Goal: Task Accomplishment & Management: Use online tool/utility

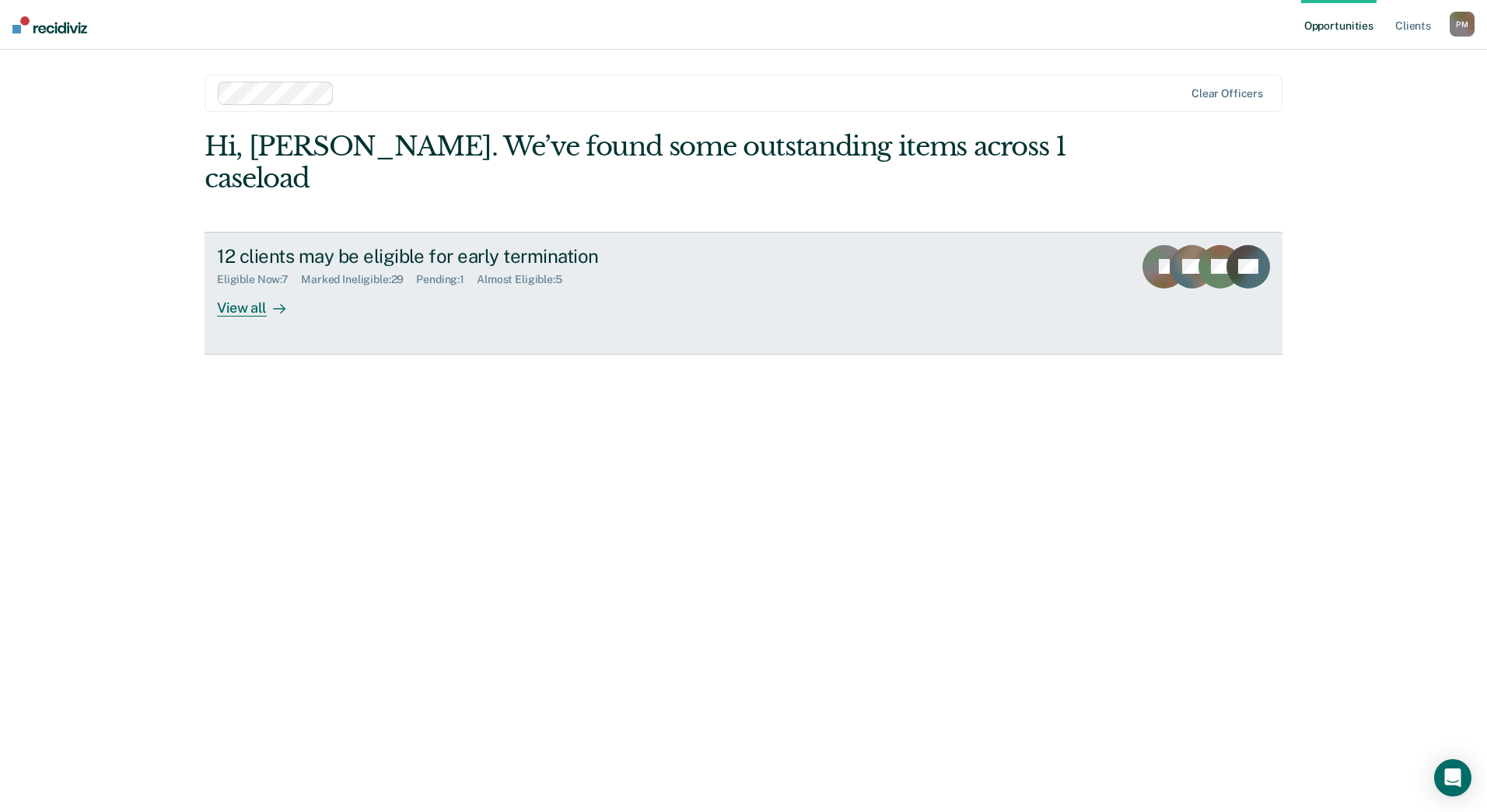
click at [226, 286] on div "View all" at bounding box center [260, 301] width 87 height 31
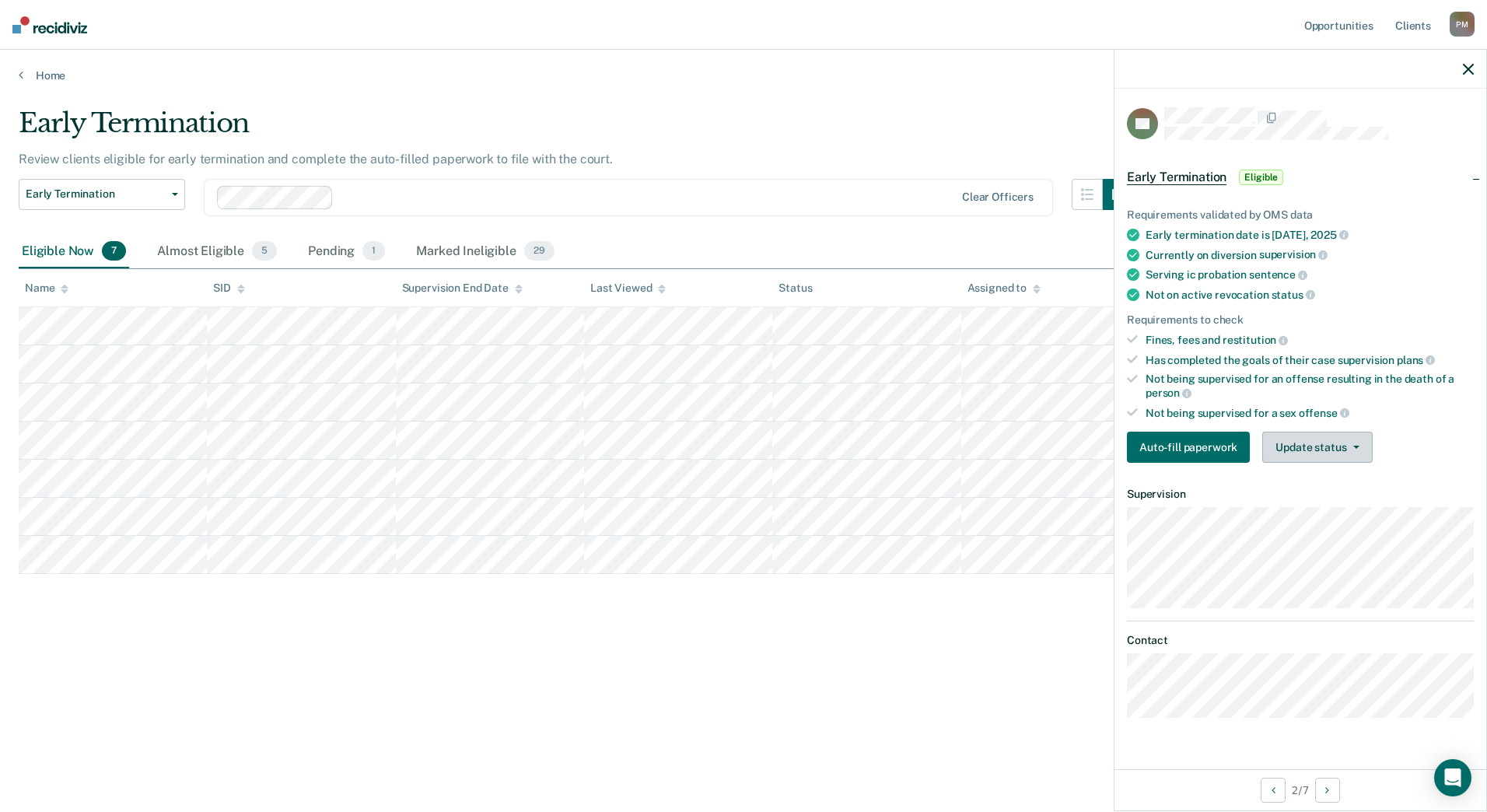
click at [1322, 443] on button "Update status" at bounding box center [1317, 447] width 109 height 31
click at [1325, 514] on button "Mark Ineligible" at bounding box center [1337, 510] width 150 height 25
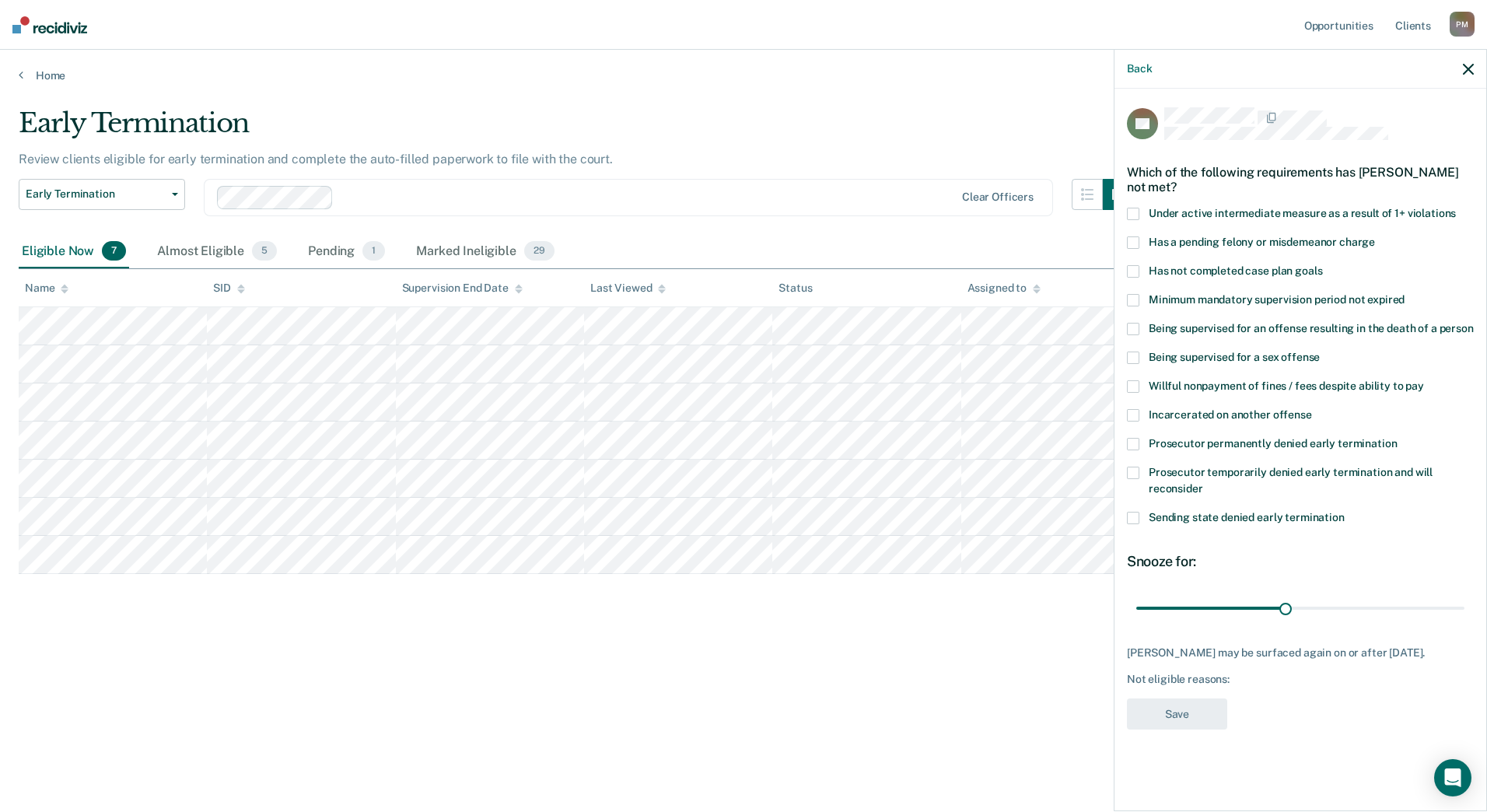
click at [1136, 267] on span at bounding box center [1133, 272] width 13 height 13
drag, startPoint x: 1284, startPoint y: 610, endPoint x: 1484, endPoint y: 614, distance: 200.0
type input "65"
click at [1464, 614] on input "range" at bounding box center [1300, 607] width 328 height 28
click at [1212, 704] on button "Save" at bounding box center [1177, 714] width 100 height 32
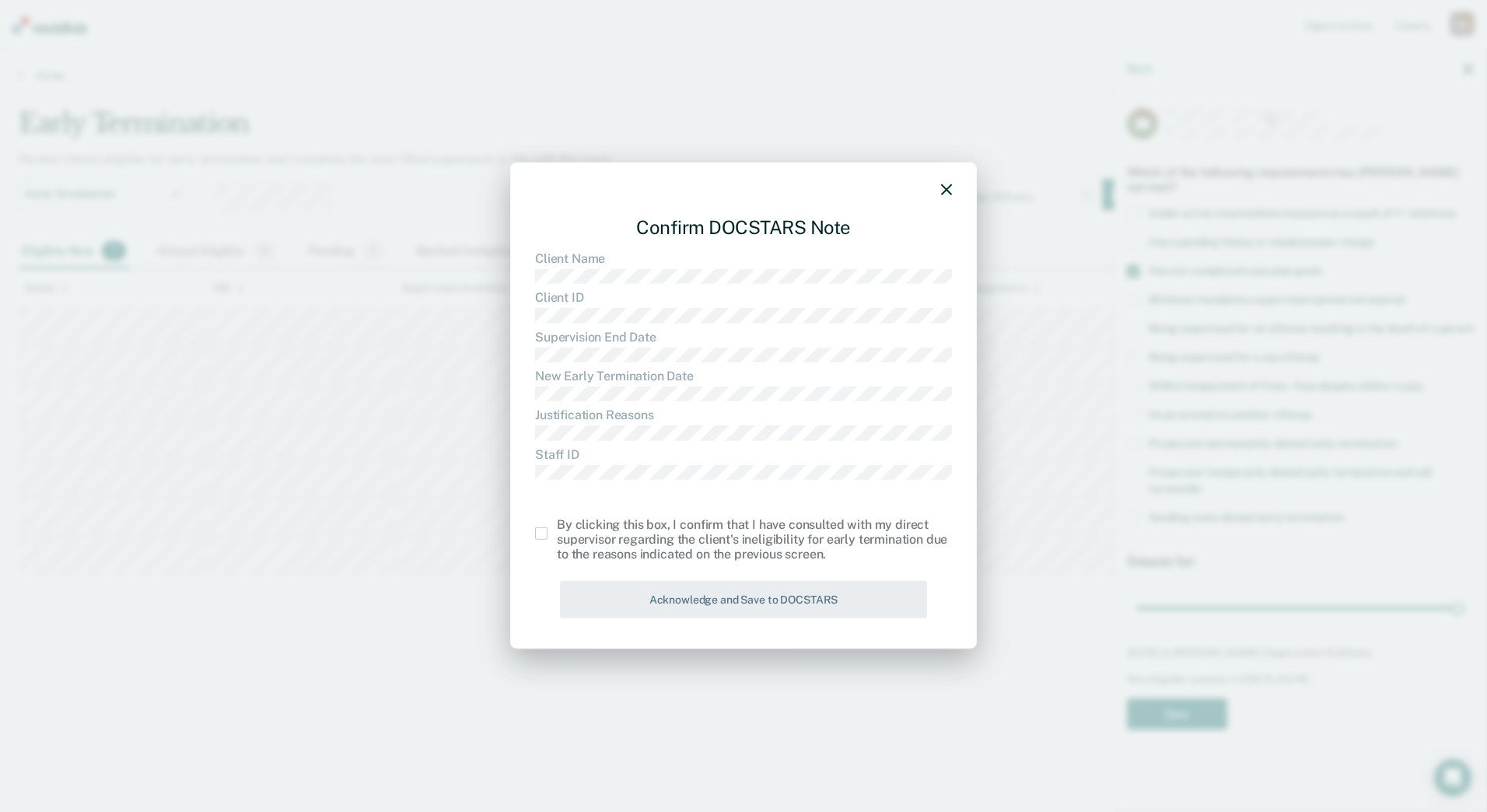
click at [540, 539] on span at bounding box center [541, 533] width 13 height 13
click at [557, 527] on input "checkbox" at bounding box center [557, 527] width 0 height 0
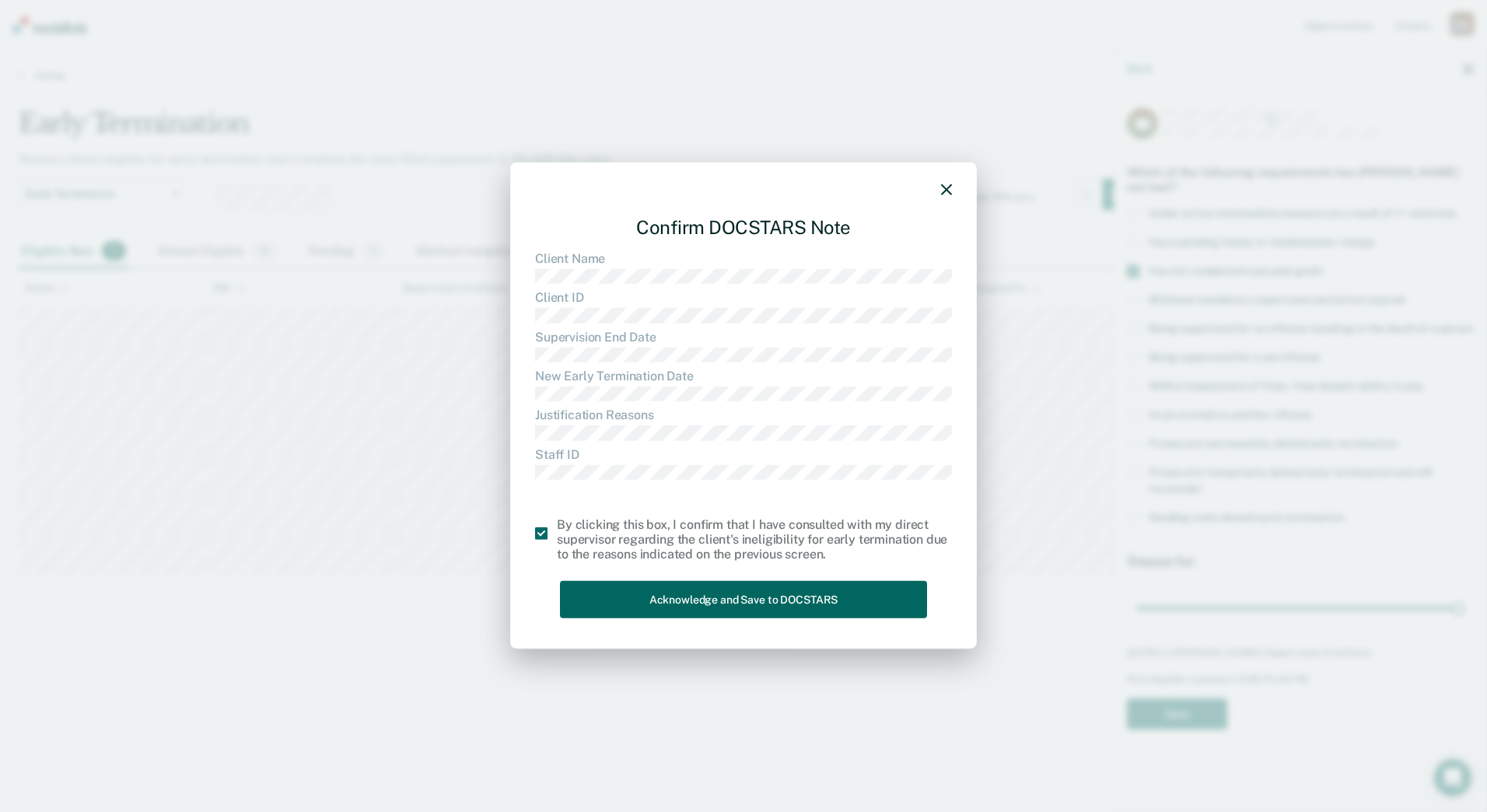
click at [588, 592] on button "Acknowledge and Save to DOCSTARS" at bounding box center [744, 599] width 367 height 38
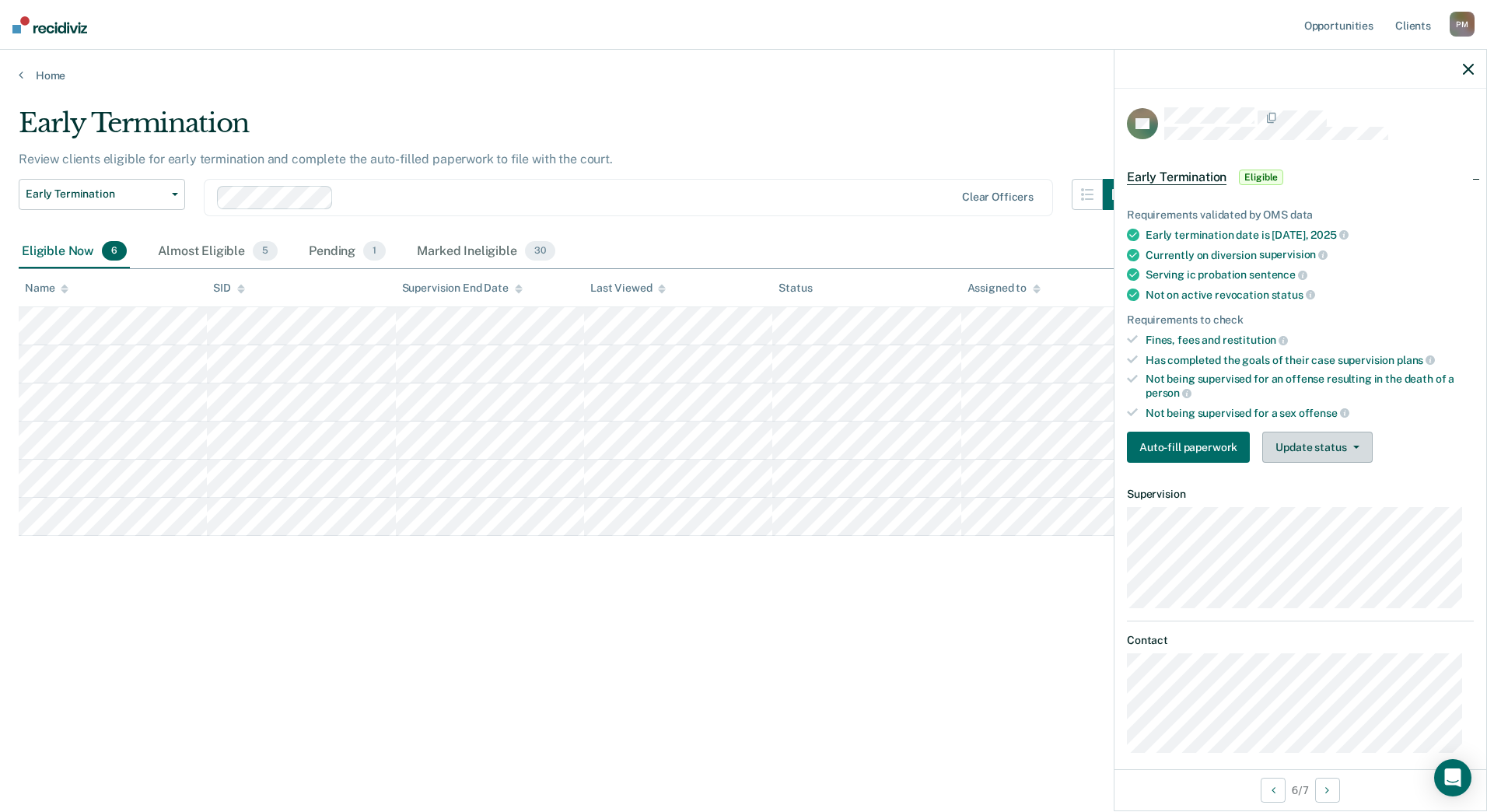
click at [1350, 455] on button "Update status" at bounding box center [1317, 447] width 109 height 31
click at [1352, 502] on button "Mark Ineligible" at bounding box center [1337, 510] width 150 height 25
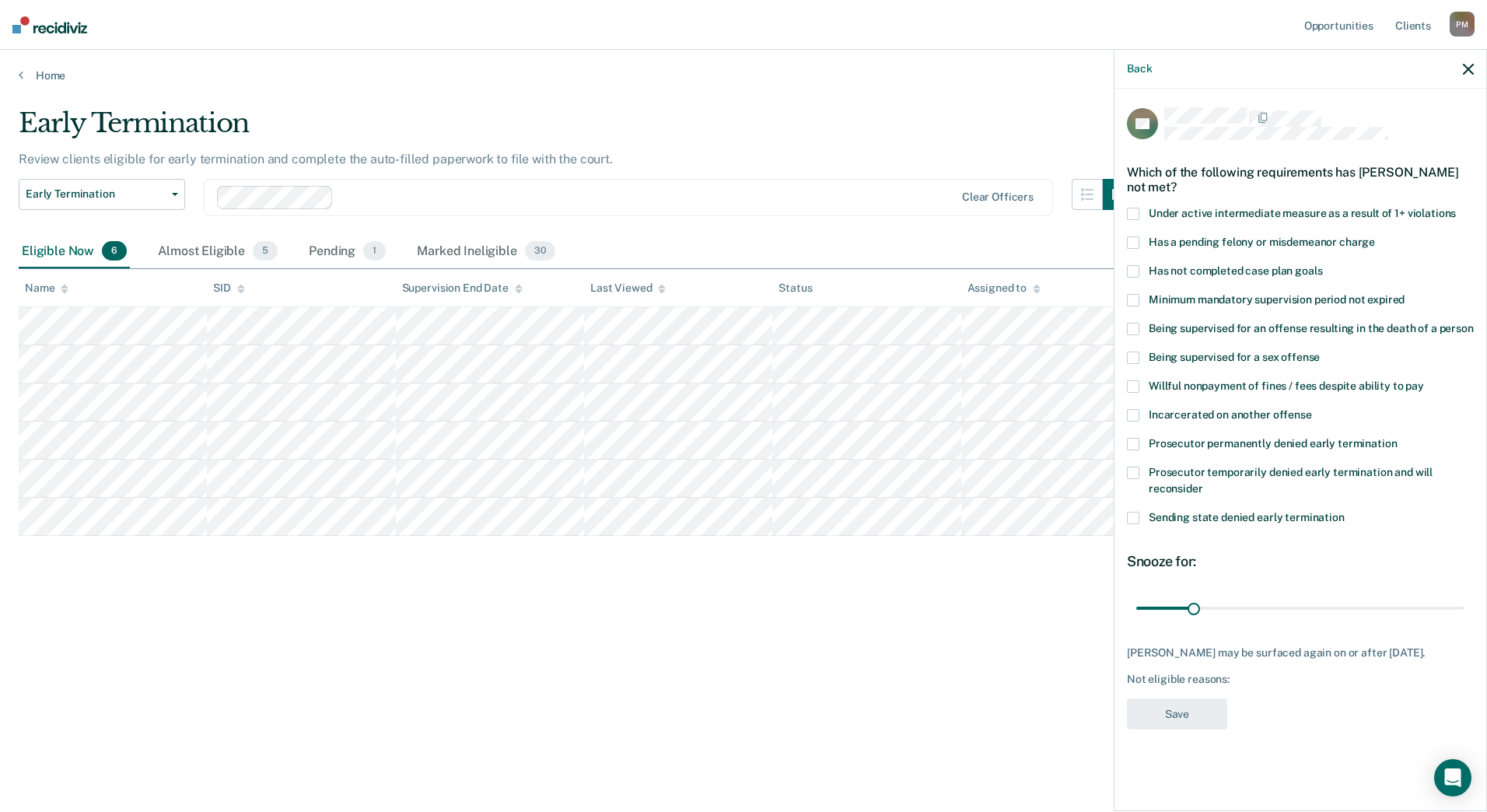
click at [1130, 275] on span at bounding box center [1133, 272] width 13 height 13
drag, startPoint x: 1195, startPoint y: 609, endPoint x: 1300, endPoint y: 618, distance: 105.4
type input "90"
click at [1300, 618] on input "range" at bounding box center [1300, 607] width 328 height 28
click at [1188, 706] on button "Save" at bounding box center [1177, 714] width 100 height 32
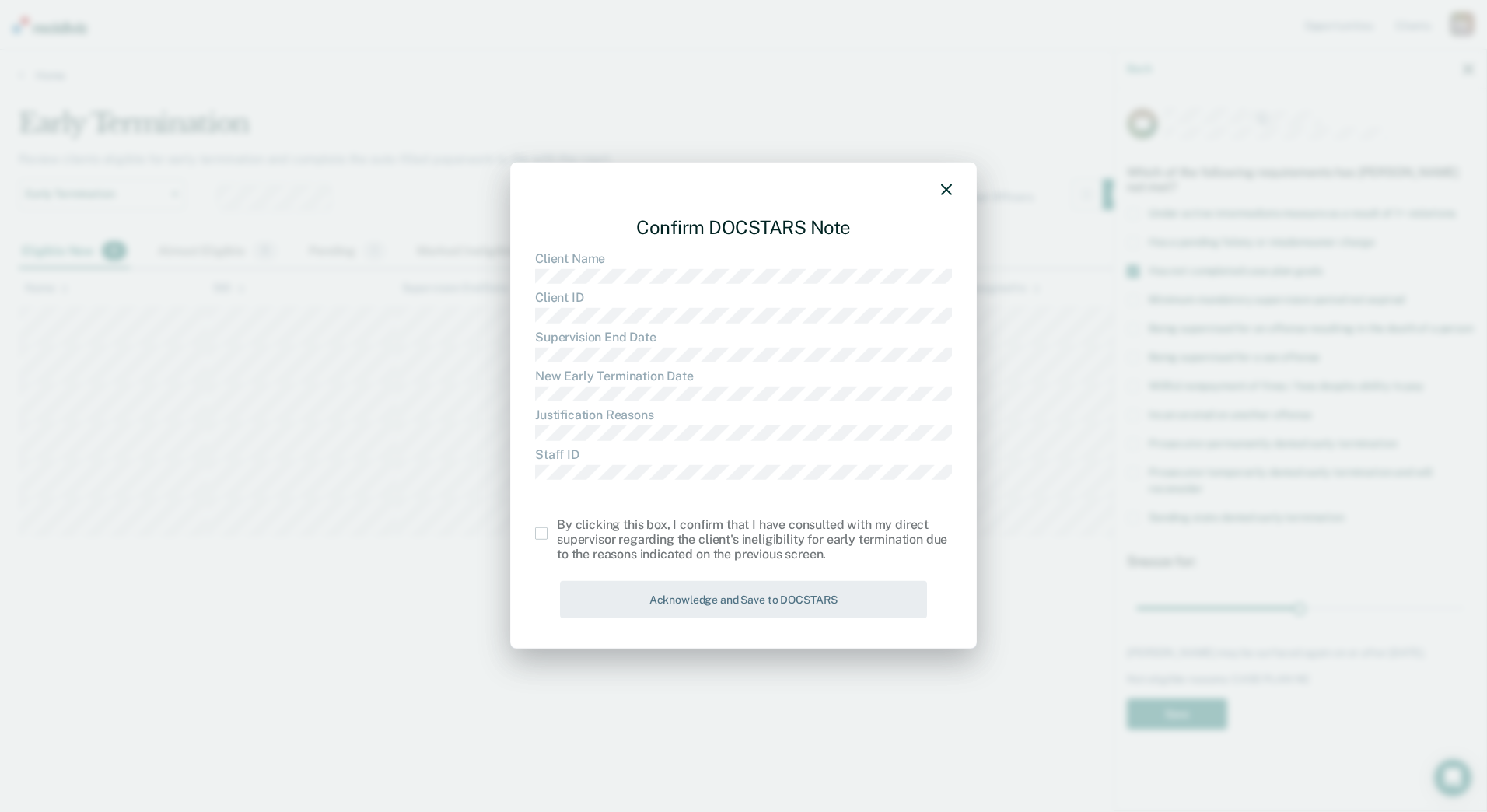
click at [543, 539] on div "By clicking this box, I confirm that I have consulted with my direct supervisor…" at bounding box center [743, 539] width 417 height 45
click at [543, 534] on span at bounding box center [541, 533] width 13 height 13
click at [557, 527] on input "checkbox" at bounding box center [557, 527] width 0 height 0
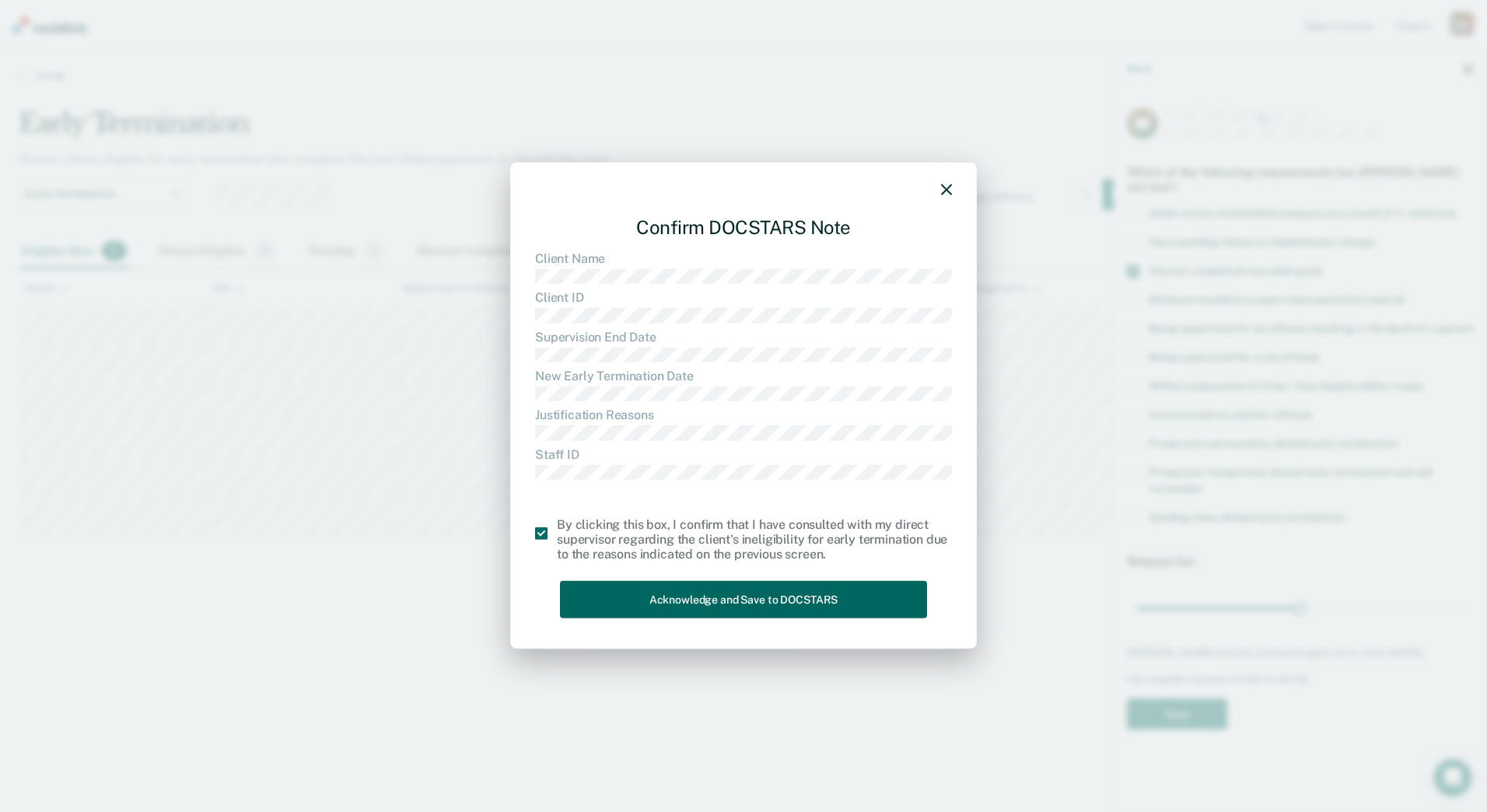
click at [618, 606] on button "Acknowledge and Save to DOCSTARS" at bounding box center [744, 599] width 367 height 38
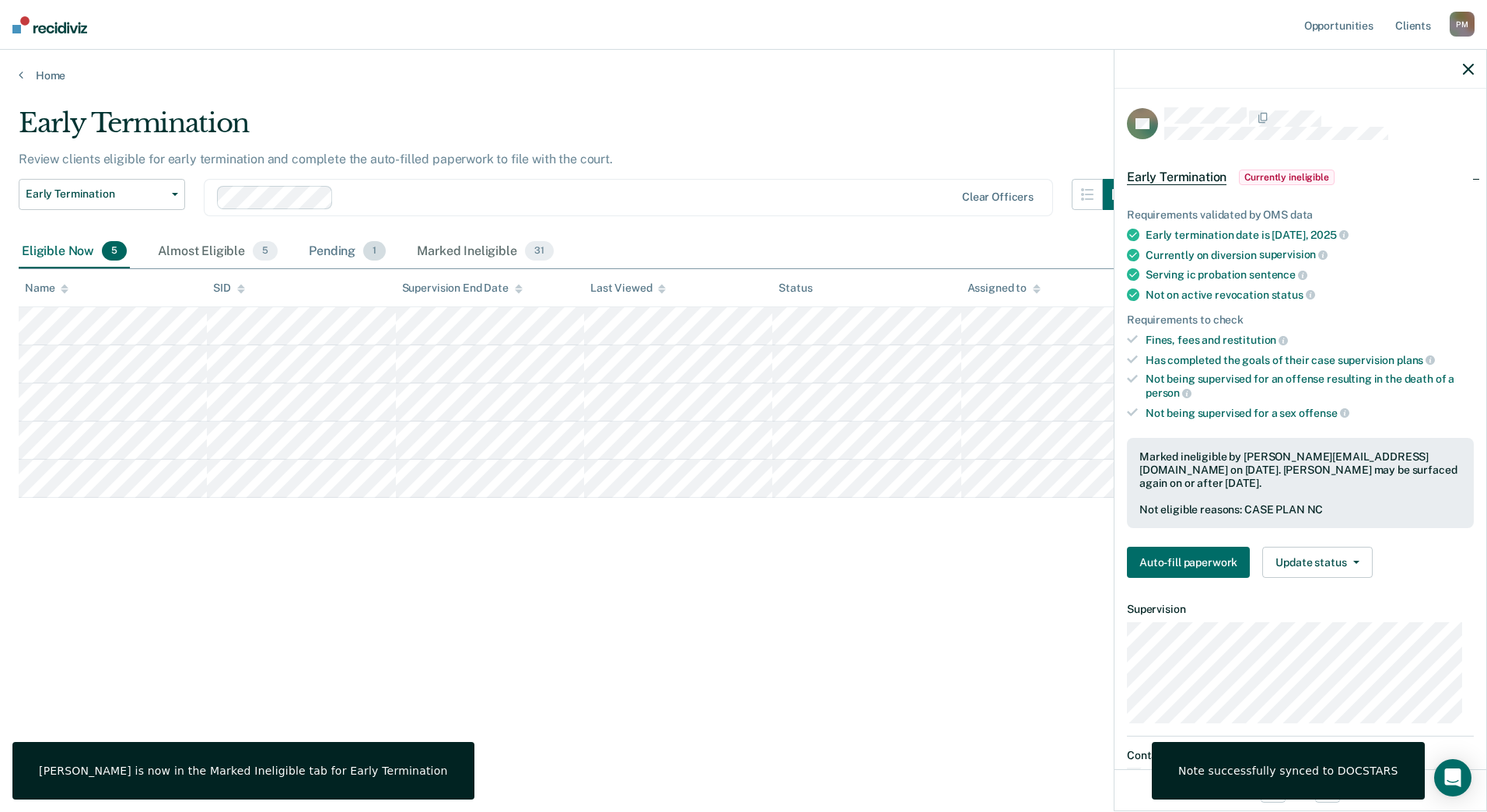
click at [327, 250] on div "Pending 1" at bounding box center [347, 251] width 83 height 34
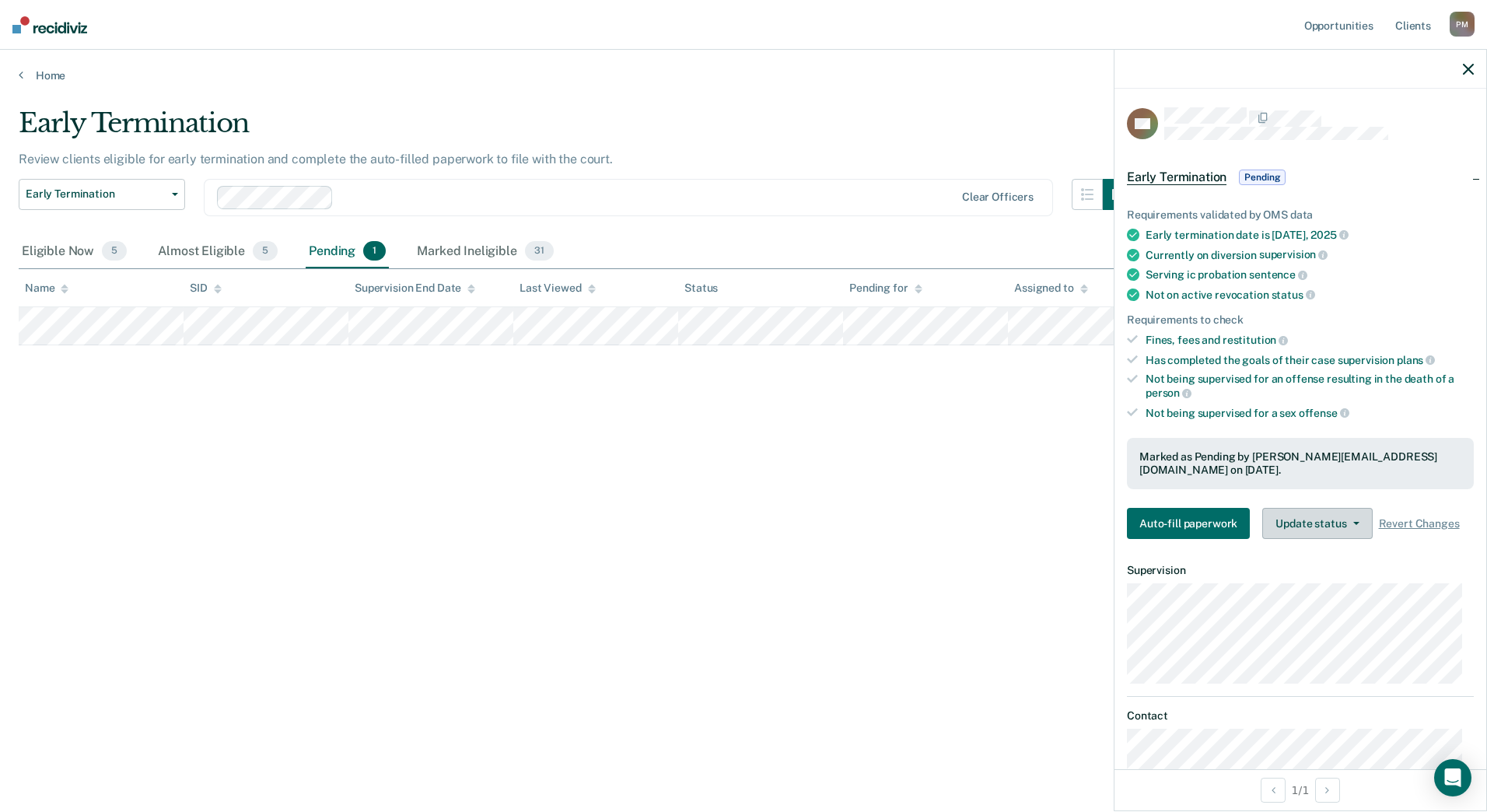
click at [1317, 519] on button "Update status" at bounding box center [1317, 523] width 109 height 31
click at [1321, 528] on button "Update status" at bounding box center [1317, 523] width 109 height 31
drag, startPoint x: 70, startPoint y: 250, endPoint x: 124, endPoint y: 269, distance: 57.2
click at [70, 250] on div "Eligible Now 5" at bounding box center [74, 251] width 111 height 34
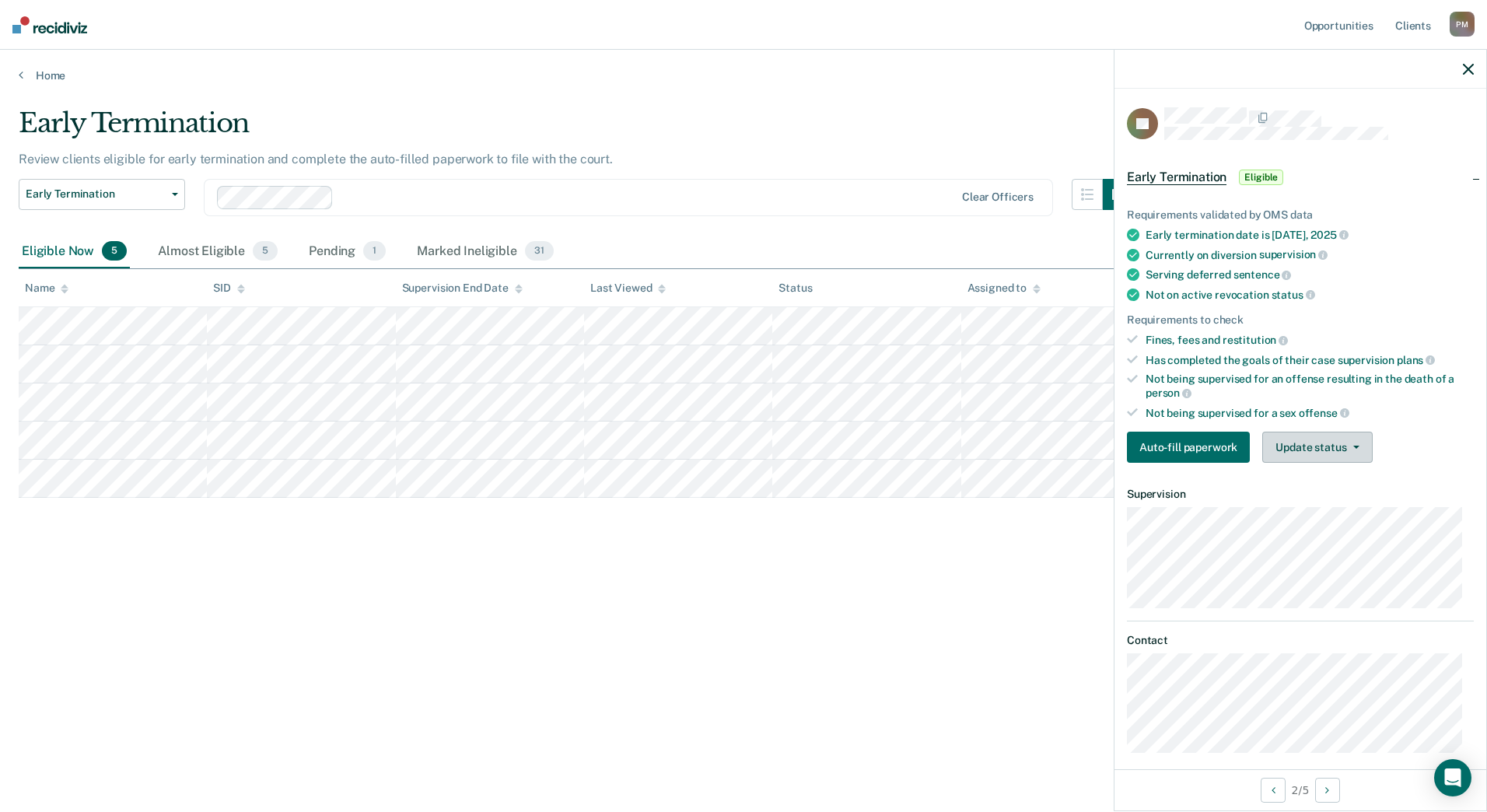
click at [1299, 441] on button "Update status" at bounding box center [1317, 447] width 109 height 31
click at [1317, 521] on article "LE Early Termination Eligible Requirements validated by OMS data Early terminat…" at bounding box center [1300, 430] width 347 height 646
click at [1317, 453] on button "Update status" at bounding box center [1317, 447] width 109 height 31
click at [1322, 509] on button "Mark Ineligible" at bounding box center [1337, 510] width 150 height 25
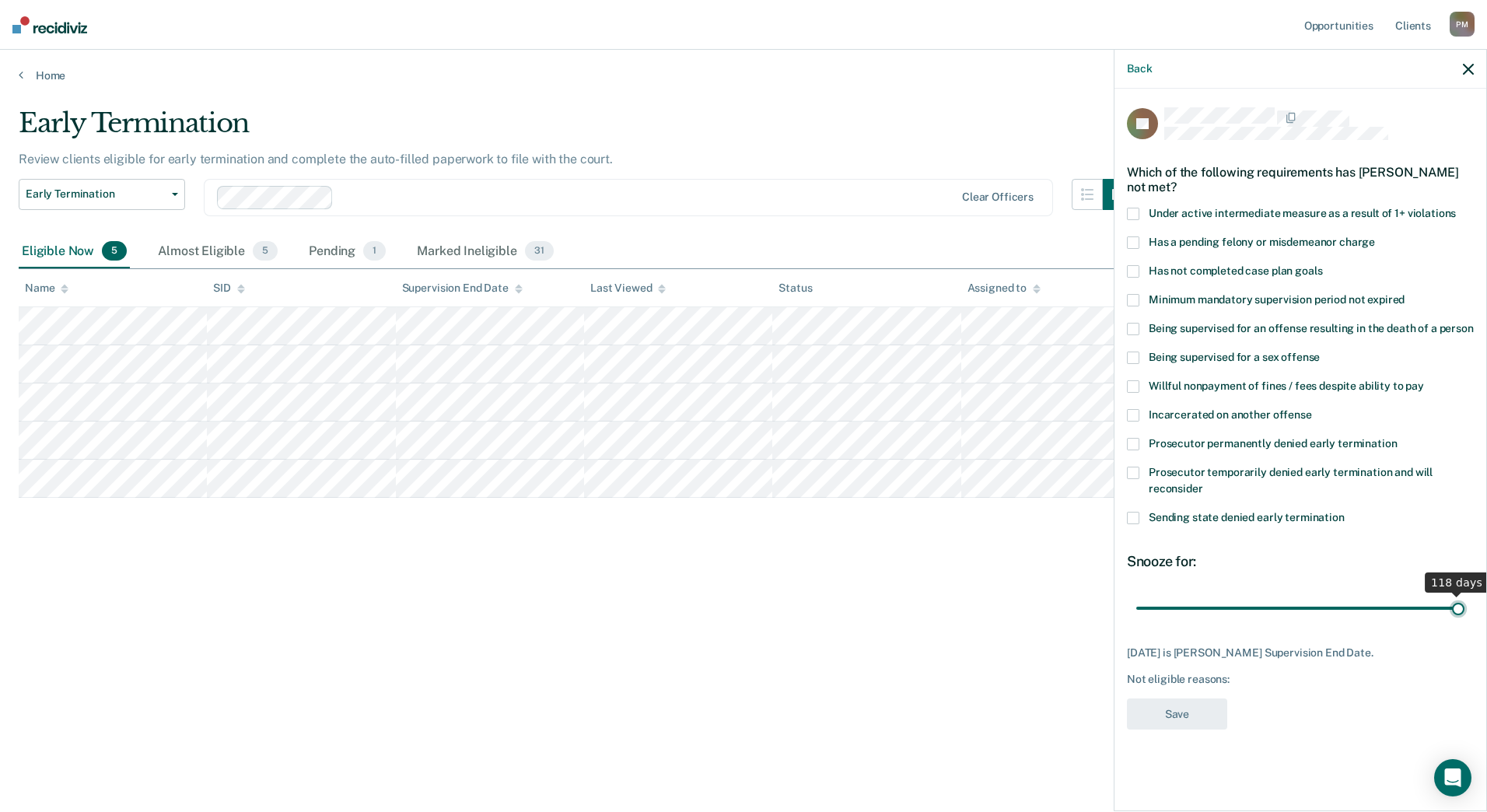
drag, startPoint x: 1212, startPoint y: 610, endPoint x: 1489, endPoint y: 634, distance: 278.0
type input "118"
click at [1464, 621] on input "range" at bounding box center [1300, 607] width 328 height 28
click at [1140, 271] on label "Has not completed case plan goals" at bounding box center [1300, 273] width 347 height 17
click at [1131, 269] on span at bounding box center [1133, 272] width 13 height 13
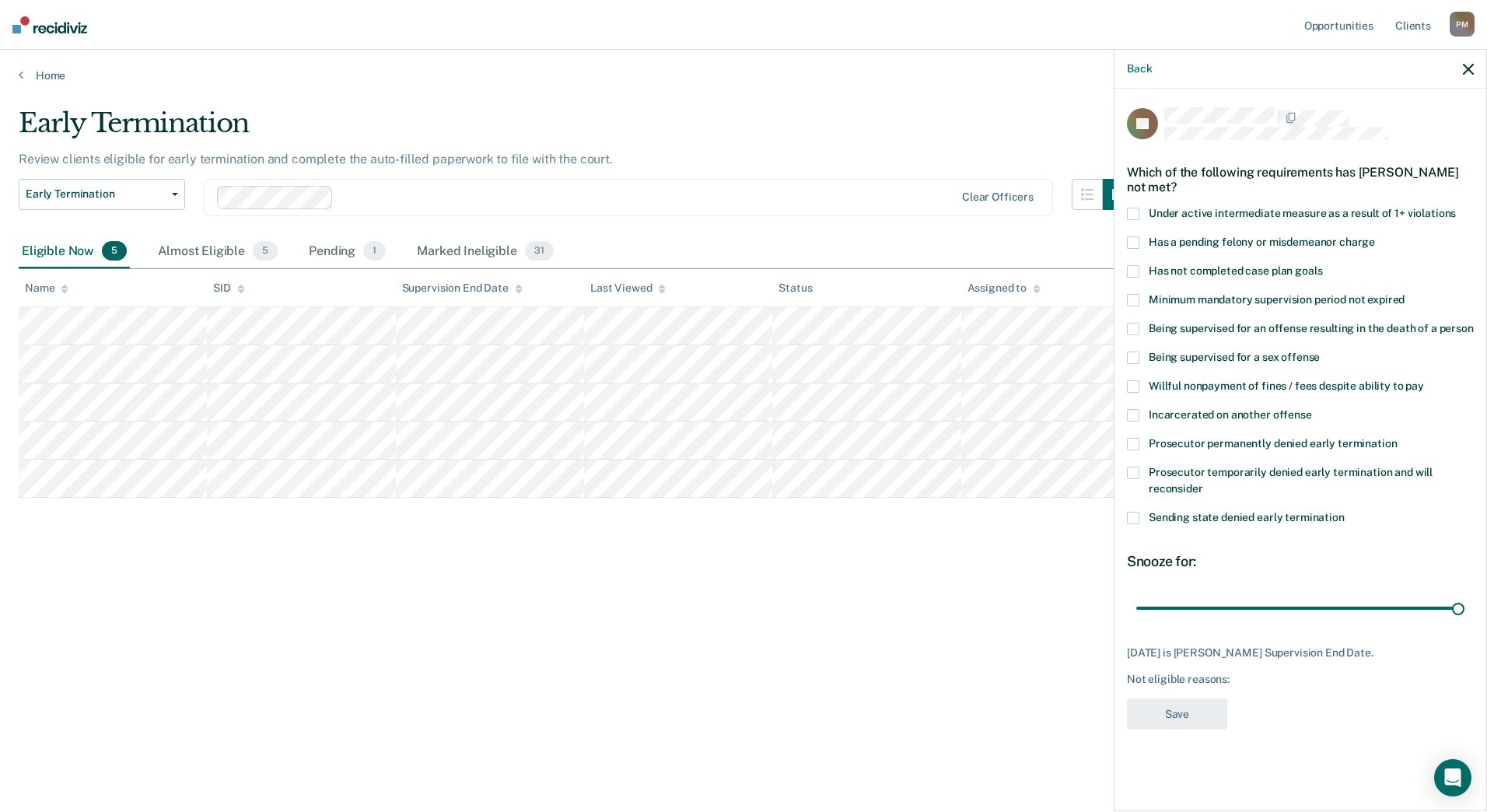
click at [1131, 438] on span at bounding box center [1133, 444] width 13 height 13
click at [1199, 714] on button "Save" at bounding box center [1177, 714] width 100 height 32
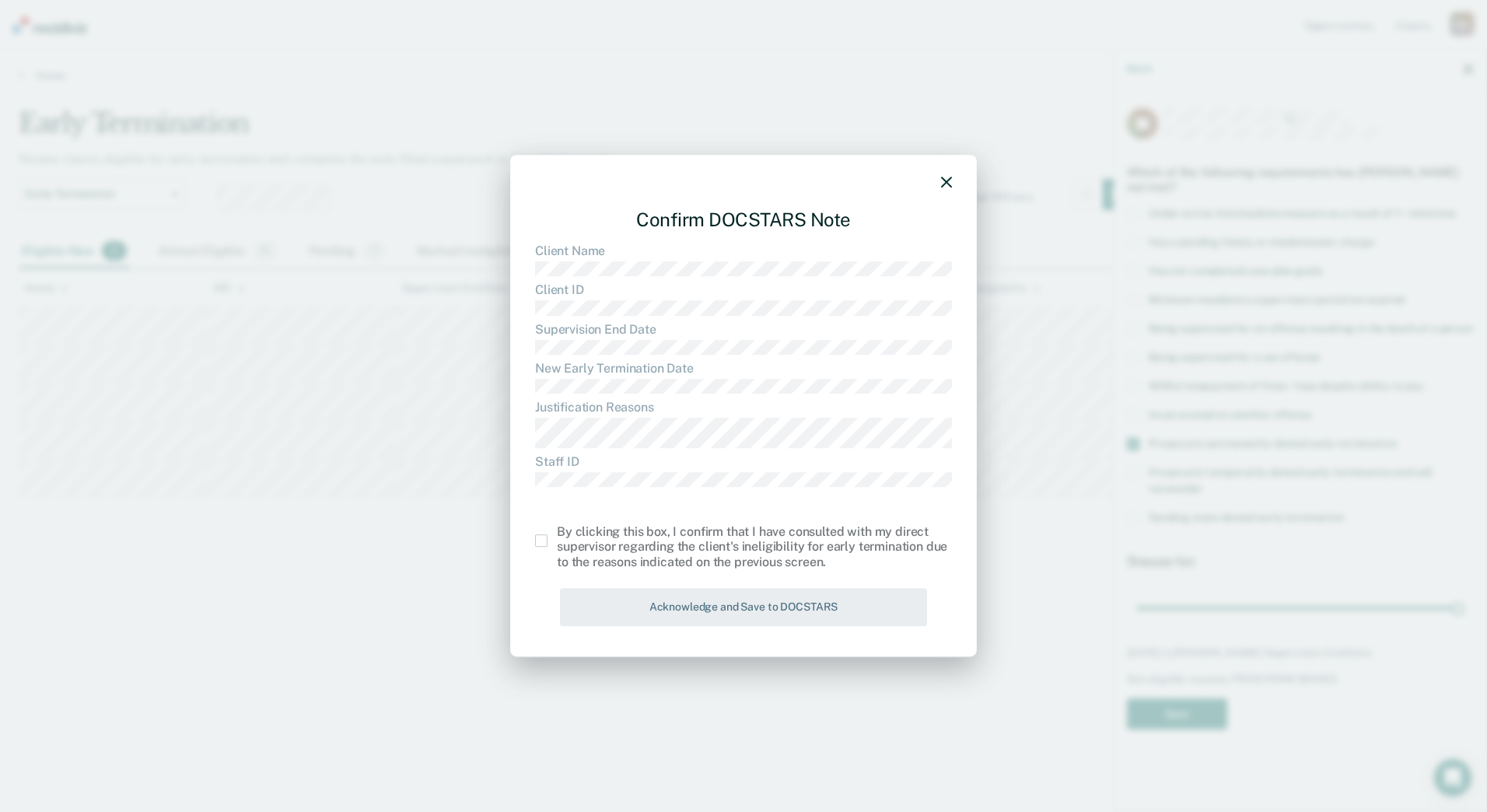
click at [543, 546] on span at bounding box center [541, 540] width 13 height 13
click at [557, 534] on input "checkbox" at bounding box center [557, 534] width 0 height 0
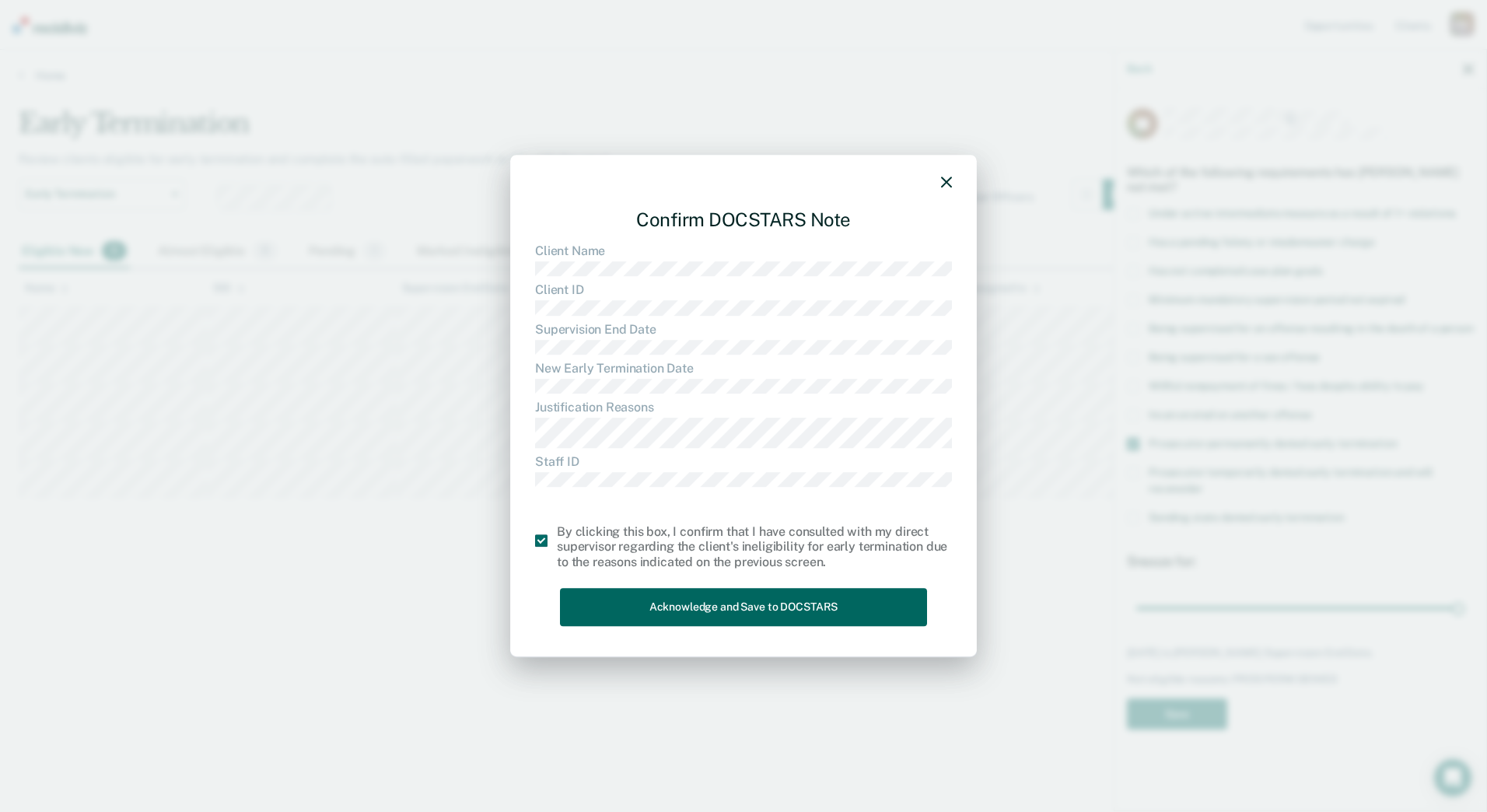
click at [611, 595] on button "Acknowledge and Save to DOCSTARS" at bounding box center [744, 606] width 367 height 38
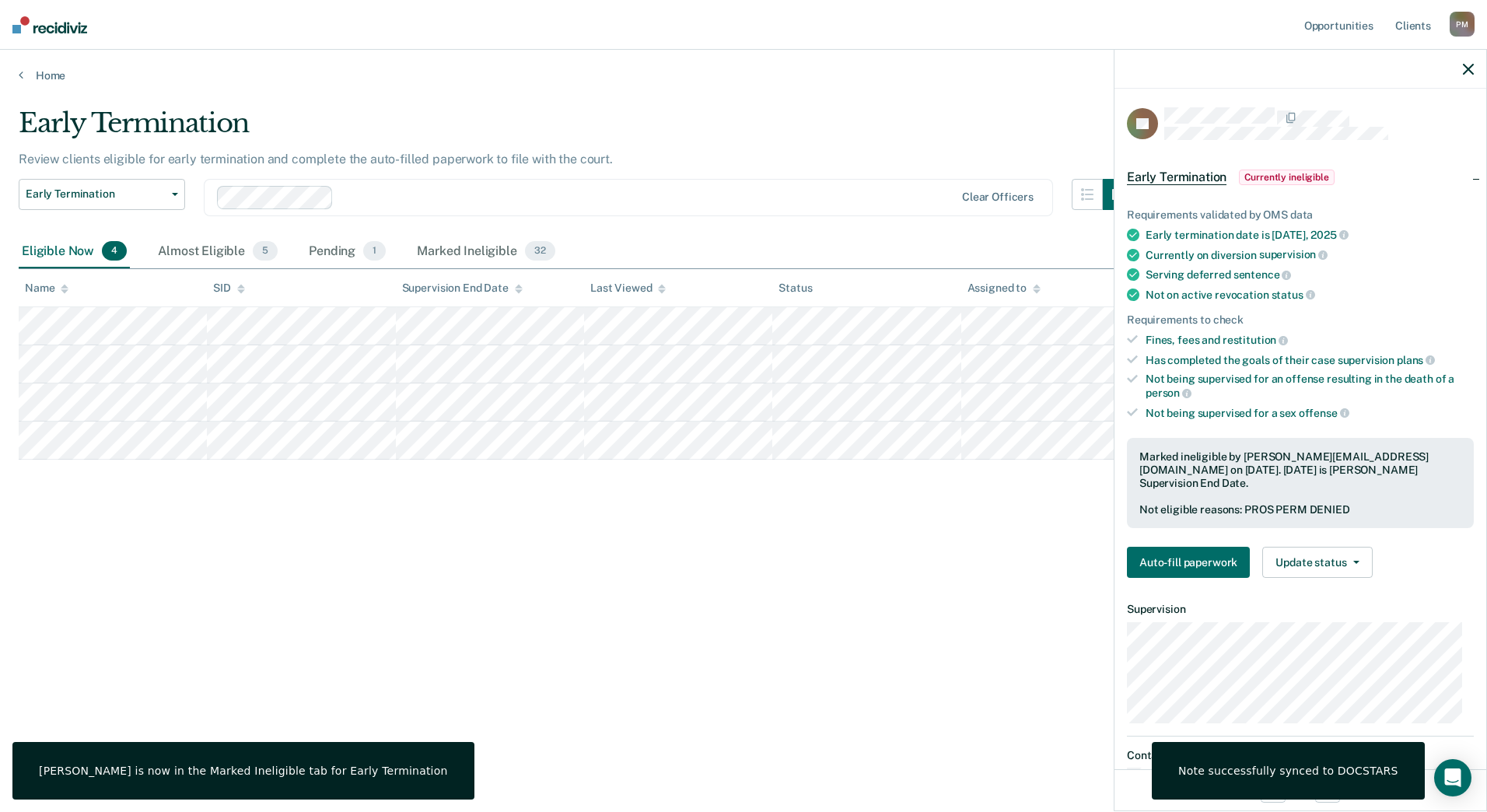
click at [344, 528] on div "Early Termination Review clients eligible for early termination and complete th…" at bounding box center [744, 401] width 1449 height 588
